Goal: Task Accomplishment & Management: Manage account settings

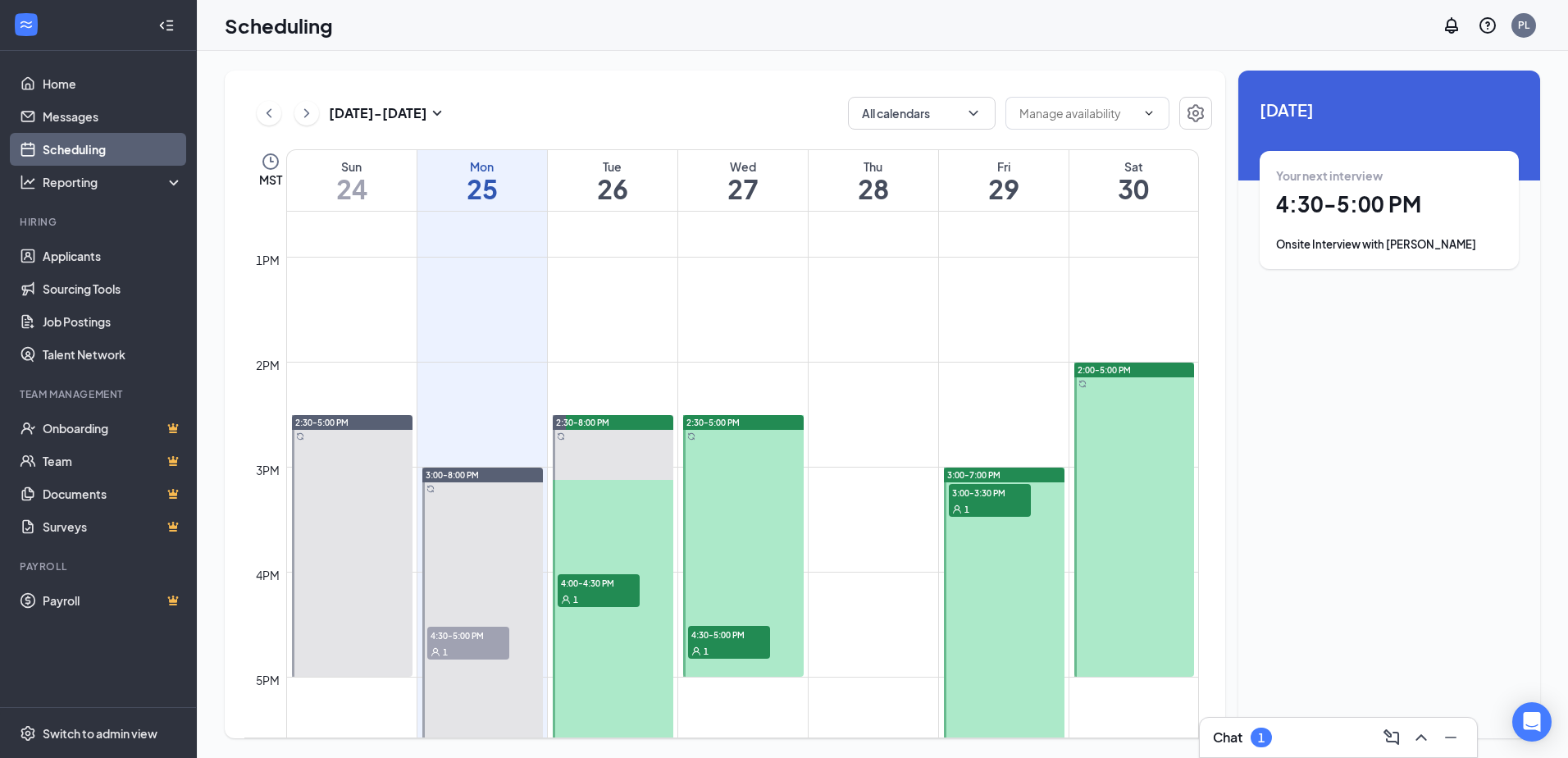
scroll to position [1462, 0]
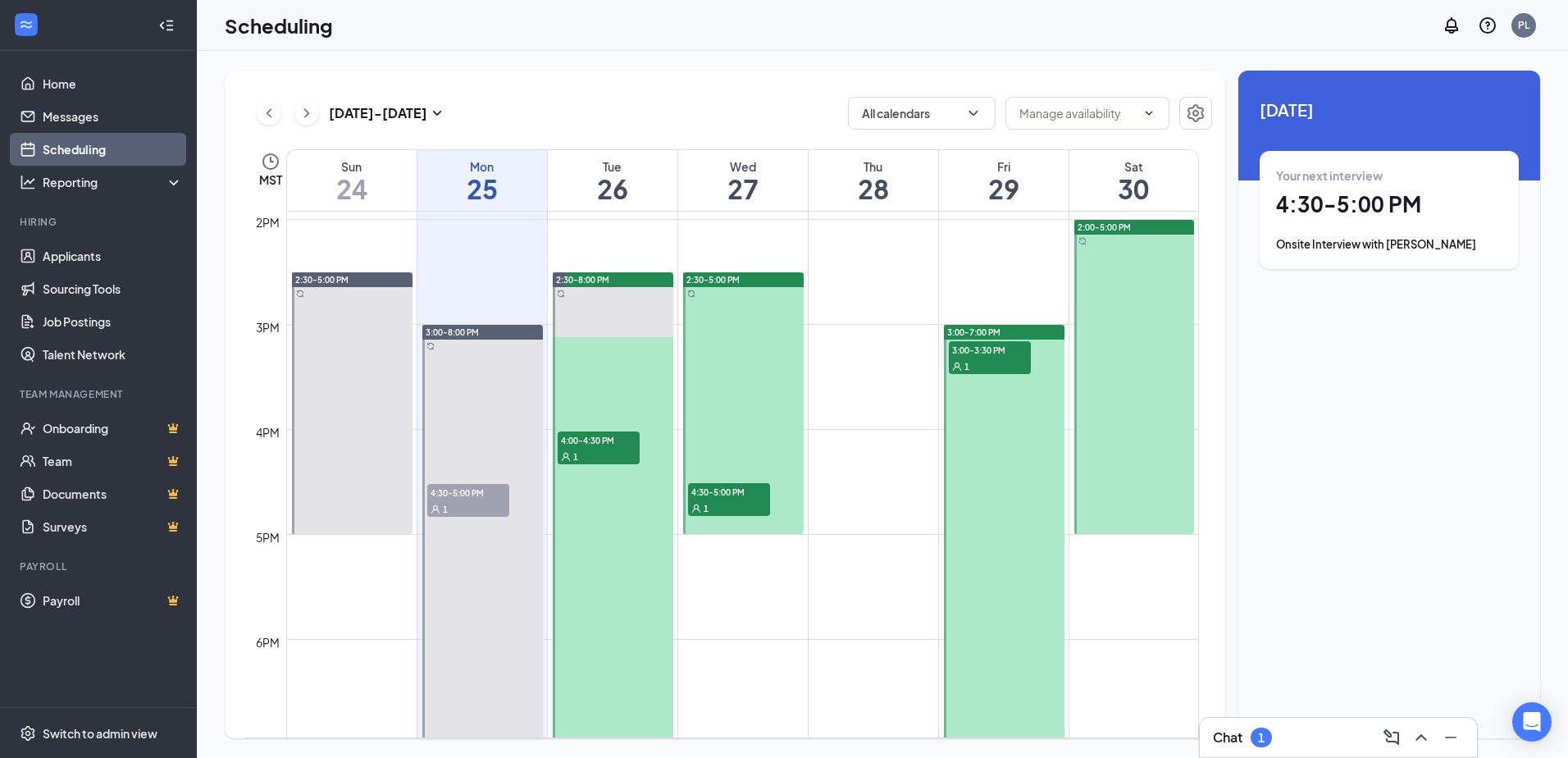
click at [1353, 186] on div "Your next interview 4:30 - 5:00 PM Onsite Interview with [PERSON_NAME]" at bounding box center [1389, 209] width 226 height 85
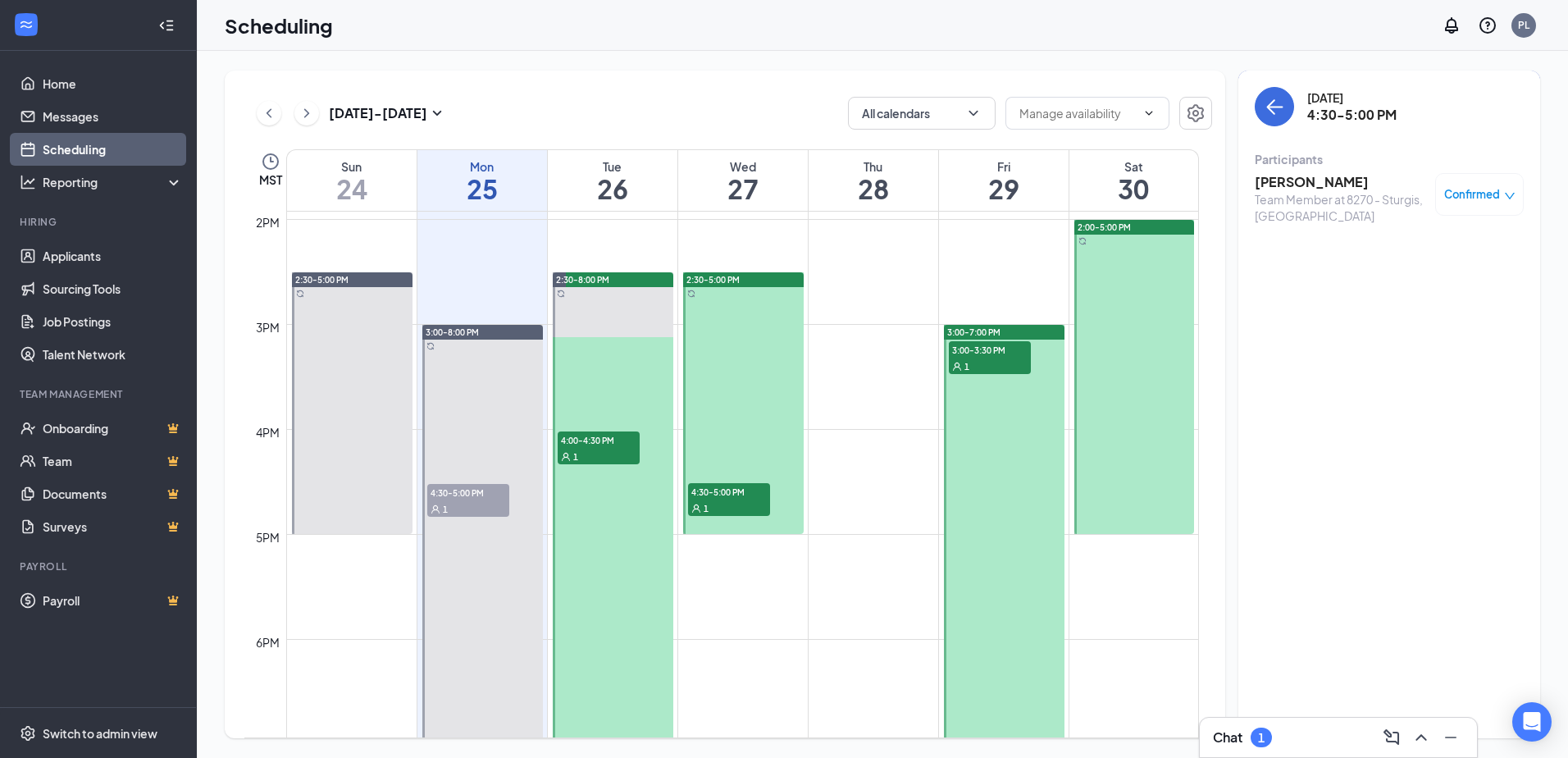
click at [1474, 206] on div "Confirmed" at bounding box center [1479, 194] width 89 height 43
click at [1497, 200] on span "Confirmed" at bounding box center [1471, 195] width 56 height 16
click at [1458, 274] on span "Mark complete" at bounding box center [1427, 276] width 82 height 18
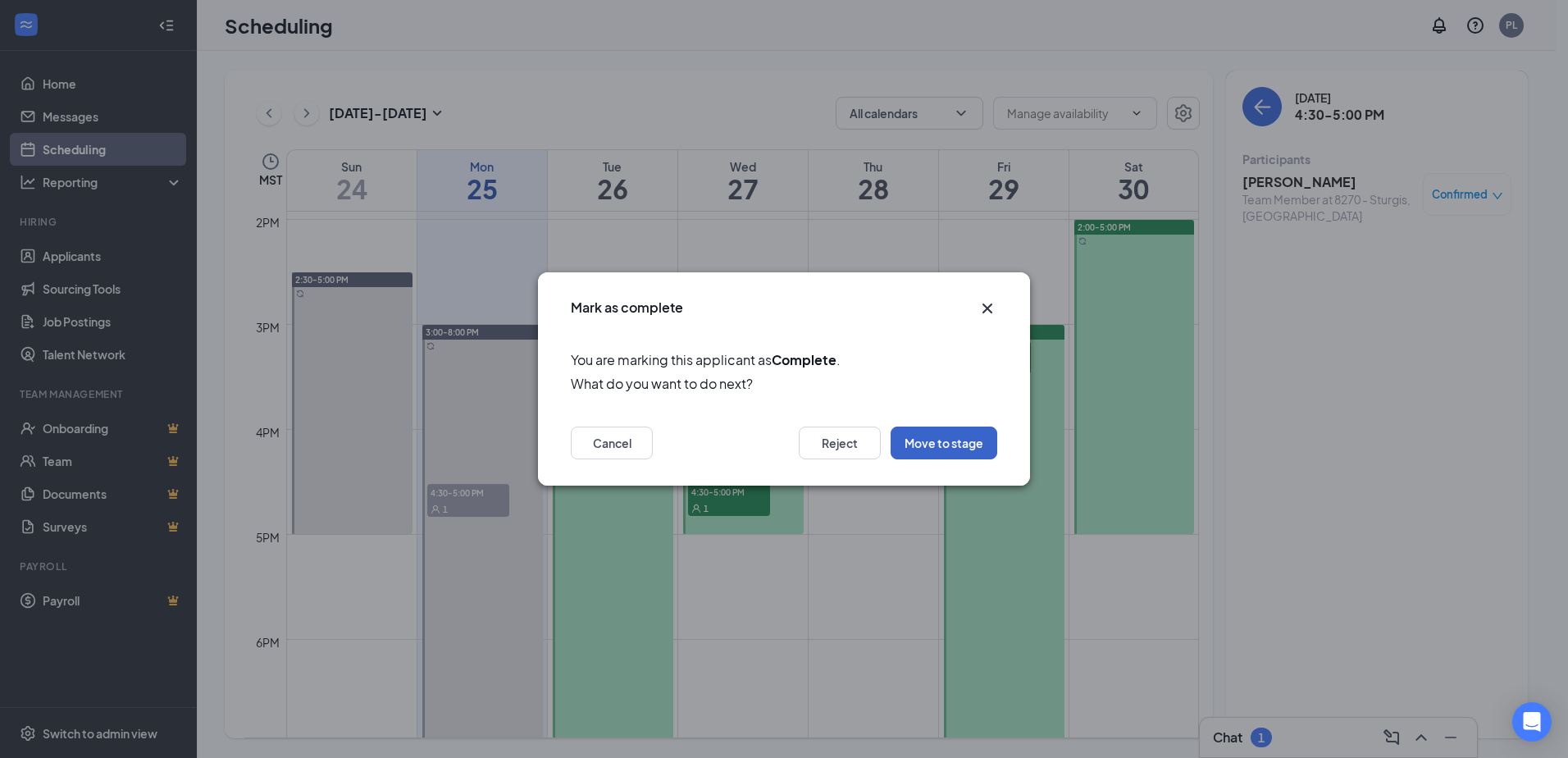
click at [937, 451] on button "Move to stage" at bounding box center [943, 443] width 107 height 33
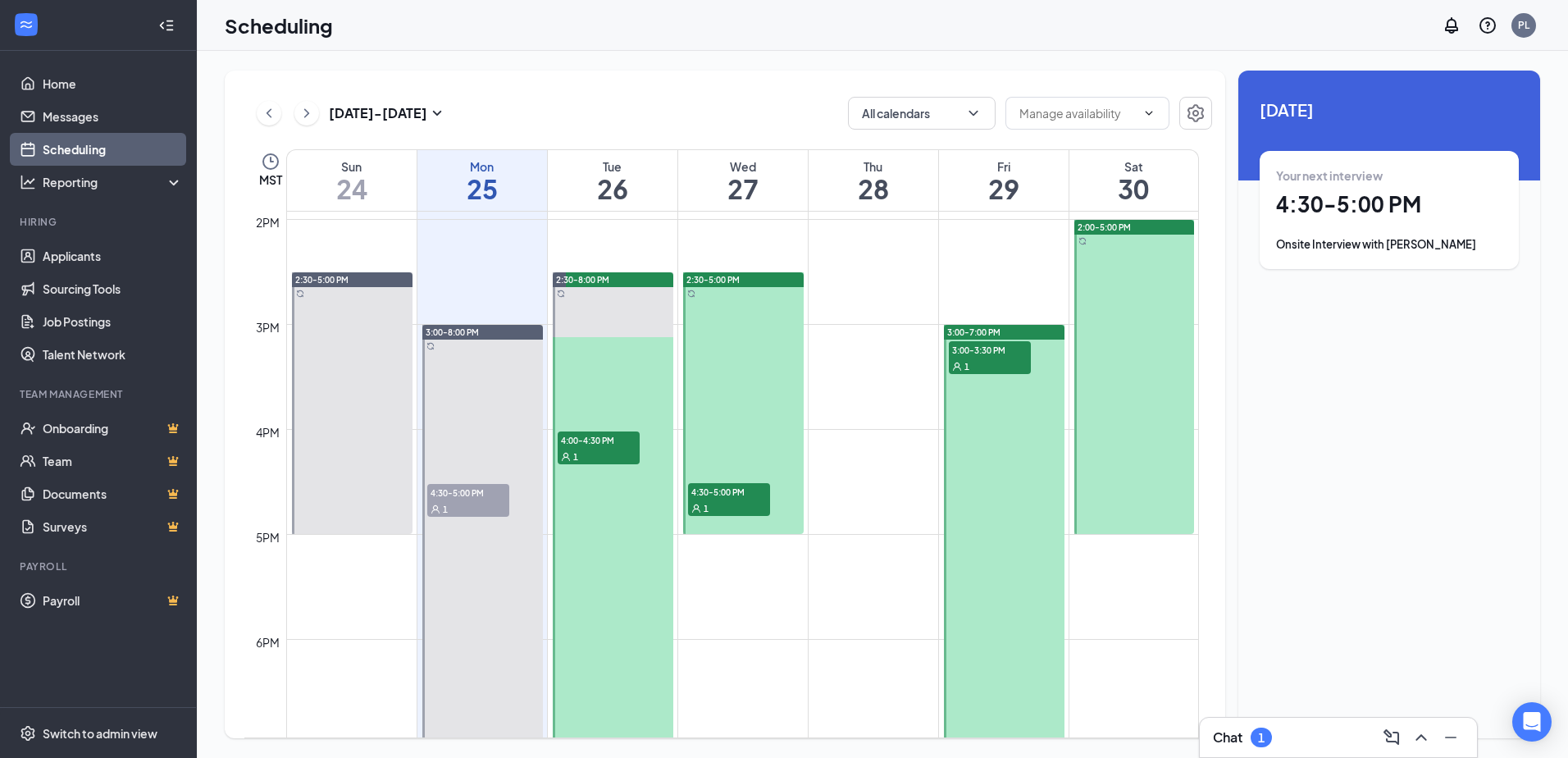
click at [719, 501] on div "1" at bounding box center [729, 508] width 82 height 16
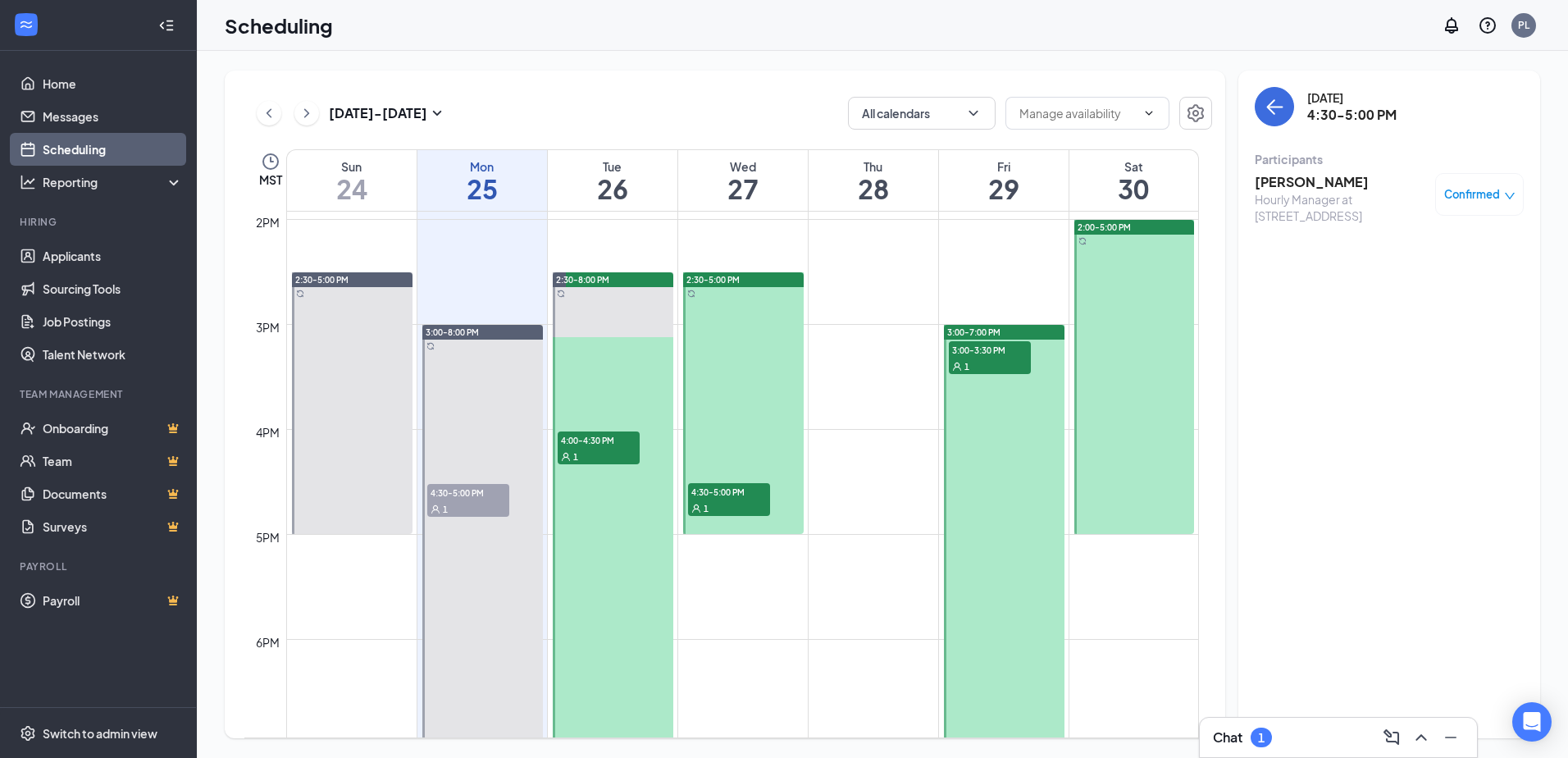
click at [973, 349] on span "3:00-3:30 PM" at bounding box center [990, 350] width 82 height 16
click at [1303, 177] on h3 "[PERSON_NAME]" at bounding box center [1341, 182] width 173 height 18
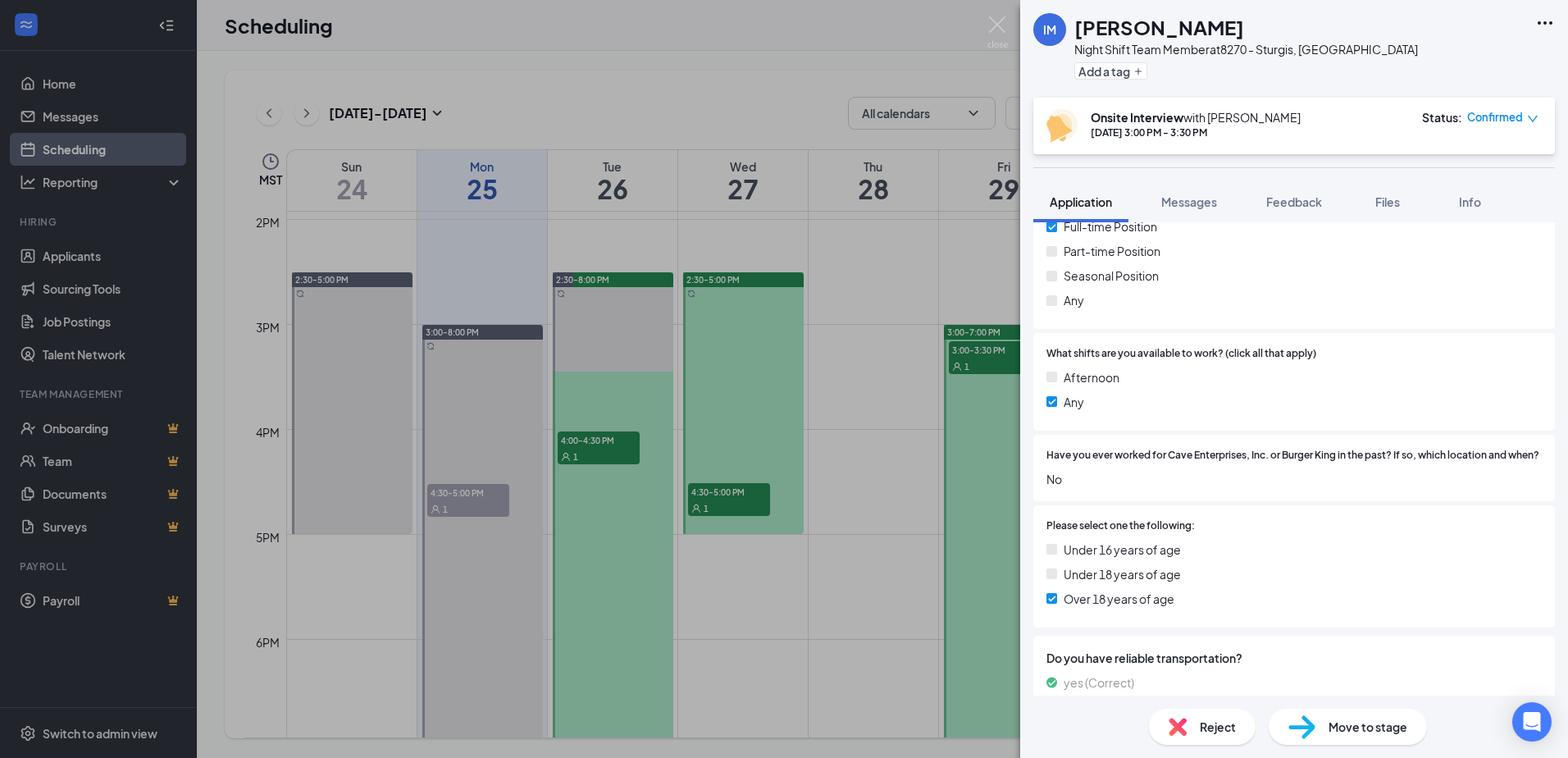
scroll to position [328, 0]
click at [986, 36] on div "IM [PERSON_NAME] Night Shift Team Member at [STREET_ADDRESS] Add a tag Onsite I…" at bounding box center [784, 379] width 1568 height 758
